Goal: Task Accomplishment & Management: Manage account settings

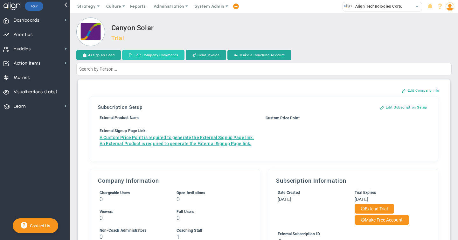
scroll to position [22, 0]
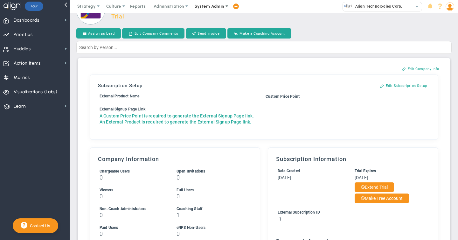
click at [201, 6] on span "System Admin" at bounding box center [210, 6] width 30 height 5
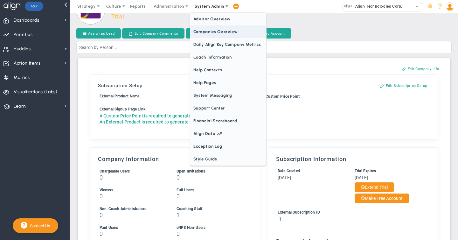
click at [202, 33] on span "Companies Overview" at bounding box center [228, 31] width 76 height 13
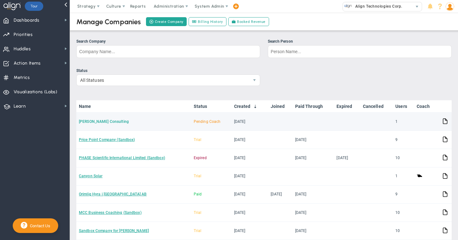
click at [107, 122] on link "[PERSON_NAME] Consulting" at bounding box center [104, 121] width 50 height 4
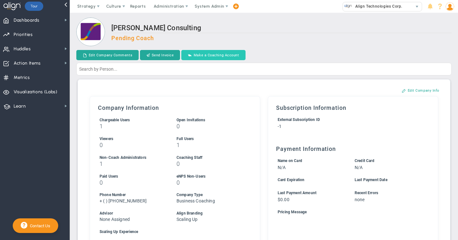
click at [214, 55] on button "Make a Coaching Account" at bounding box center [213, 55] width 64 height 10
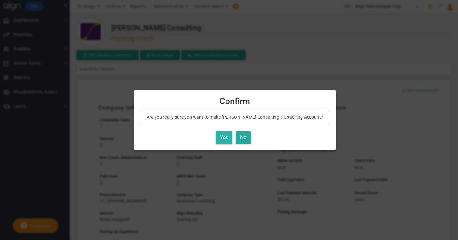
click at [218, 137] on button "Yes" at bounding box center [223, 137] width 17 height 12
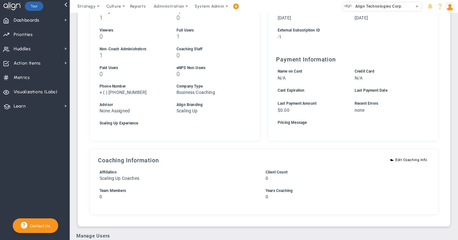
scroll to position [169, 0]
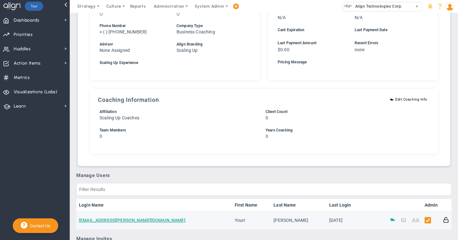
click at [391, 218] on span at bounding box center [392, 219] width 6 height 6
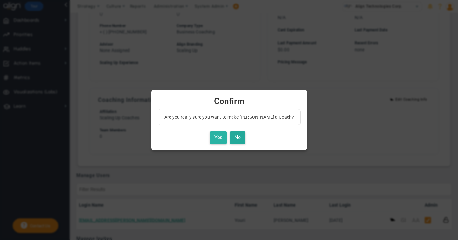
click at [222, 138] on button "Yes" at bounding box center [218, 137] width 17 height 12
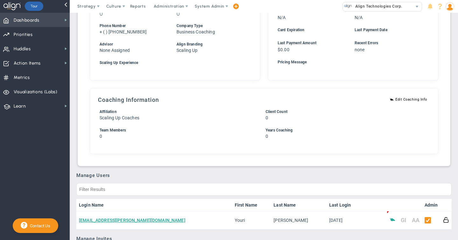
click at [21, 23] on span "Dashboards" at bounding box center [27, 20] width 26 height 13
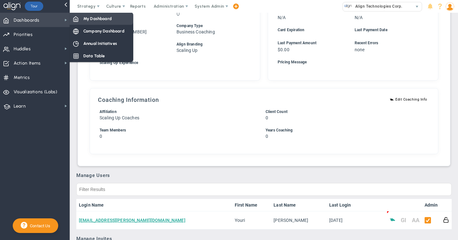
click at [89, 21] on span "My Dashboard" at bounding box center [97, 19] width 28 height 6
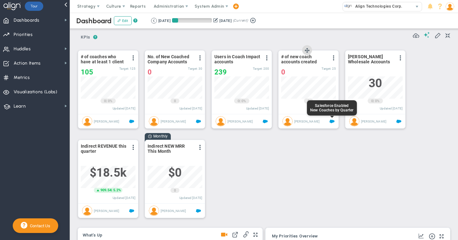
click at [331, 121] on span at bounding box center [331, 121] width 5 height 5
